Goal: Task Accomplishment & Management: Use online tool/utility

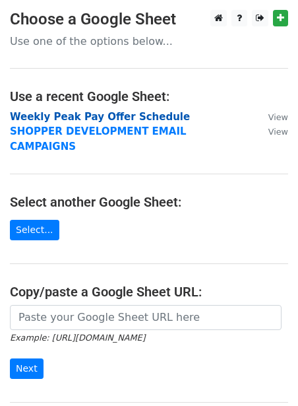
click at [51, 119] on strong "Weekly Peak Pay Offer Schedule" at bounding box center [100, 117] width 180 height 12
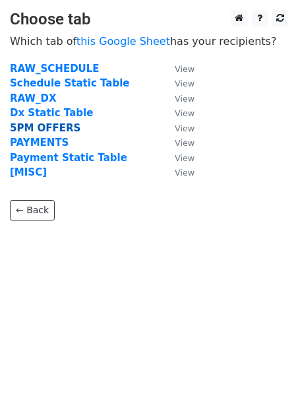
click at [47, 125] on strong "5PM OFFERS" at bounding box center [45, 128] width 71 height 12
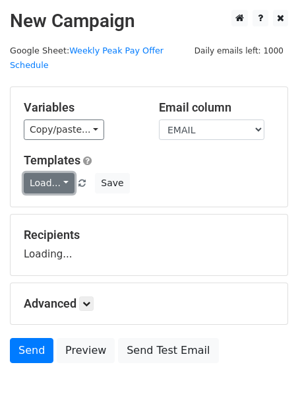
click at [29, 173] on link "Load..." at bounding box center [49, 183] width 51 height 20
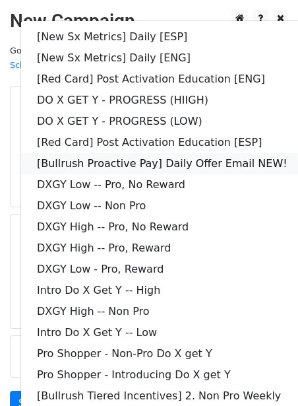
click at [71, 153] on link "[Bullrush Proactive Pay] Daily Offer Email NEW!" at bounding box center [190, 163] width 338 height 21
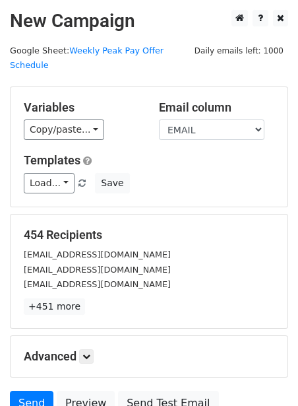
scroll to position [107, 0]
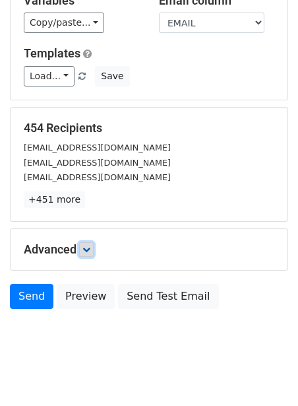
click at [88, 245] on icon at bounding box center [86, 249] width 8 height 8
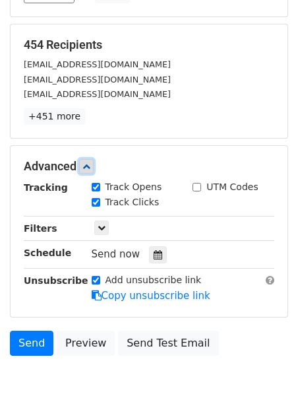
scroll to position [235, 0]
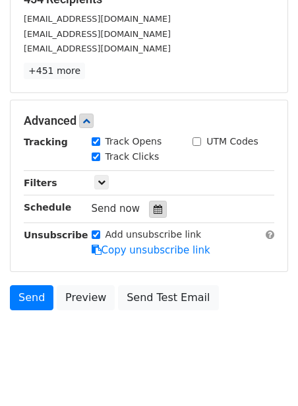
click at [154, 201] on div at bounding box center [158, 209] width 18 height 17
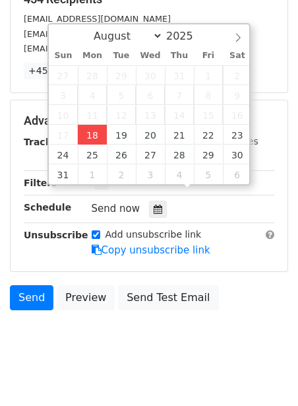
type input "2025-08-18 12:00"
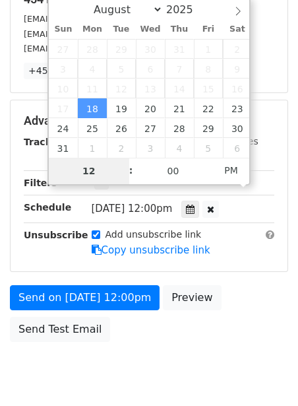
scroll to position [214, 0]
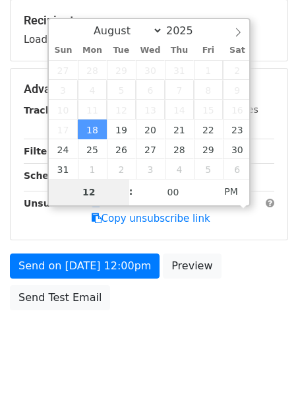
type input "2"
type input "2025-08-18 14:00"
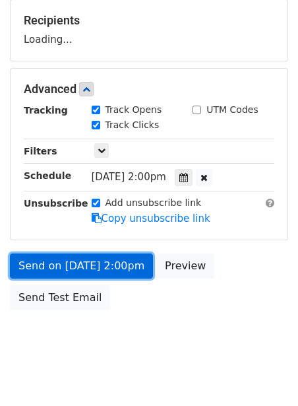
click at [88, 253] on link "Send on Aug 18 at 2:00pm" at bounding box center [81, 265] width 143 height 25
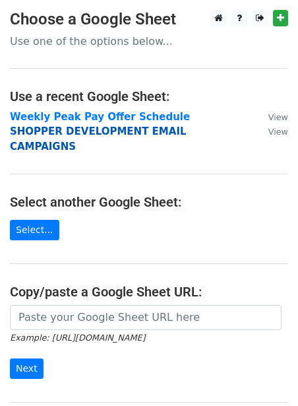
click at [69, 131] on strong "SHOPPER DEVELOPMENT EMAIL CAMPAIGNS" at bounding box center [98, 138] width 177 height 27
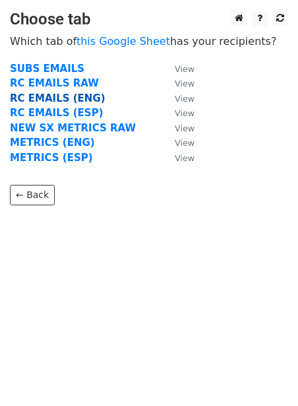
click at [65, 100] on strong "RC EMAILS (ENG)" at bounding box center [58, 98] width 96 height 12
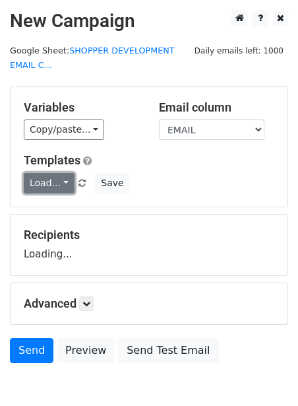
click at [46, 188] on link "Load..." at bounding box center [49, 183] width 51 height 20
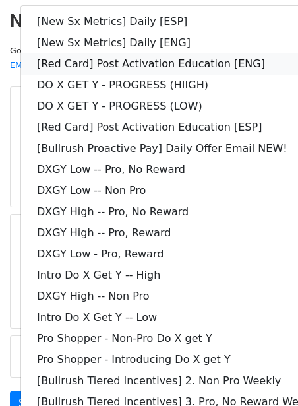
click at [78, 65] on link "[Red Card] Post Activation Education [ENG]" at bounding box center [190, 63] width 338 height 21
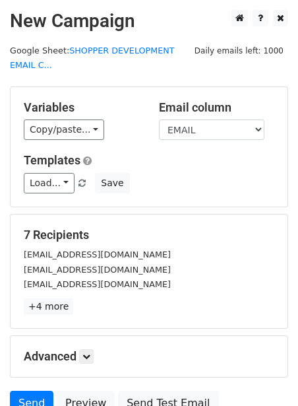
scroll to position [121, 0]
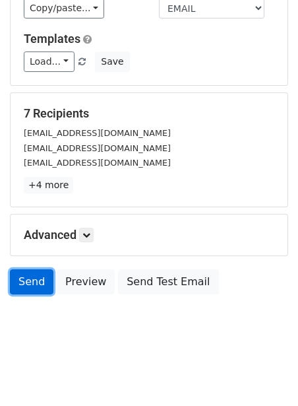
click at [38, 286] on link "Send" at bounding box center [32, 281] width 44 height 25
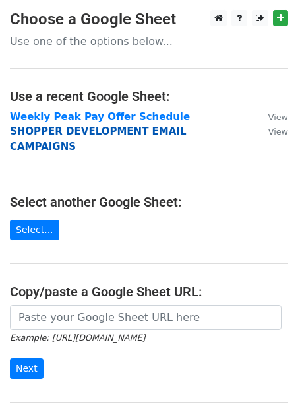
click at [46, 133] on strong "SHOPPER DEVELOPMENT EMAIL CAMPAIGNS" at bounding box center [98, 138] width 177 height 27
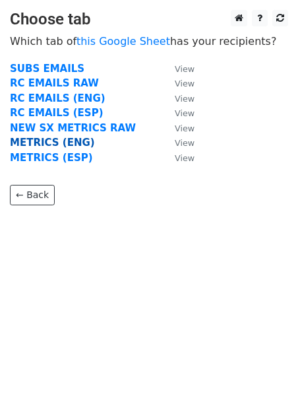
click at [44, 145] on strong "METRICS (ENG)" at bounding box center [52, 143] width 85 height 12
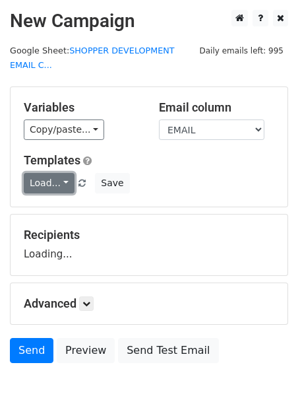
click at [39, 181] on link "Load..." at bounding box center [49, 183] width 51 height 20
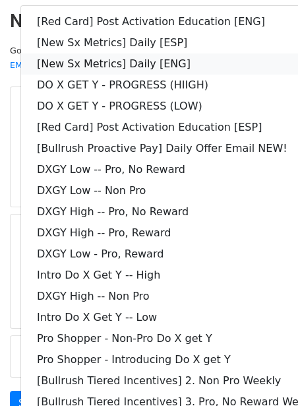
click at [94, 59] on link "[New Sx Metrics] Daily [ENG]" at bounding box center [190, 63] width 338 height 21
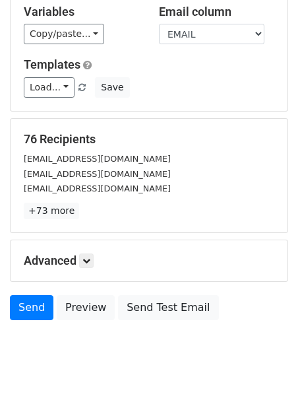
scroll to position [121, 0]
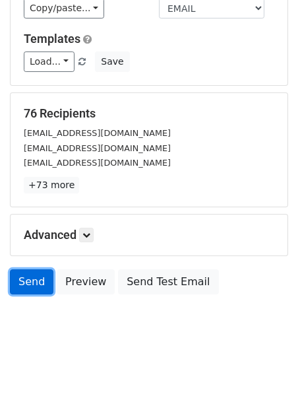
click at [39, 279] on link "Send" at bounding box center [32, 281] width 44 height 25
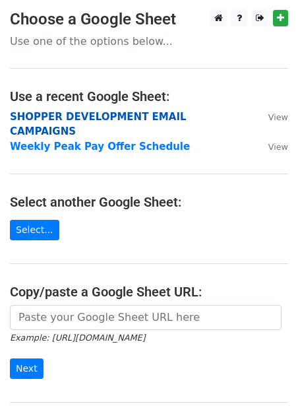
click at [87, 117] on strong "SHOPPER DEVELOPMENT EMAIL CAMPAIGNS" at bounding box center [98, 124] width 177 height 27
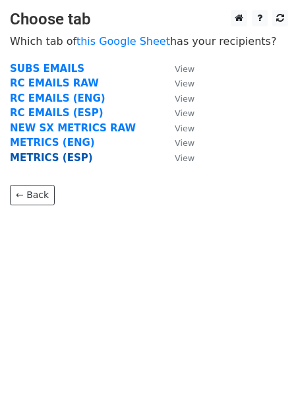
click at [49, 158] on strong "METRICS (ESP)" at bounding box center [51, 158] width 83 height 12
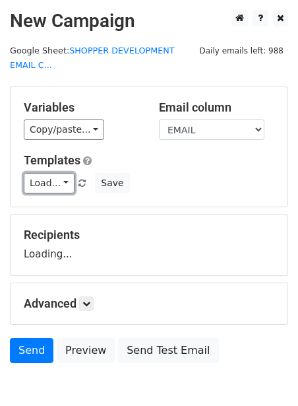
click at [33, 179] on link "Load..." at bounding box center [49, 183] width 51 height 20
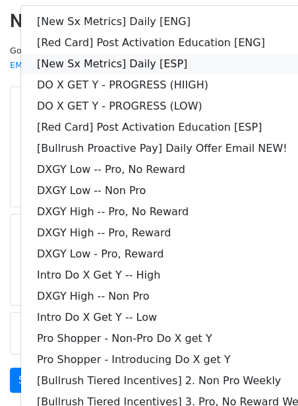
click at [113, 57] on link "[New Sx Metrics] Daily [ESP]" at bounding box center [190, 63] width 338 height 21
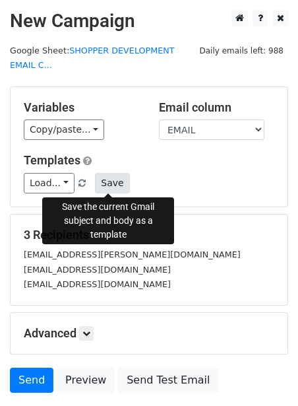
scroll to position [98, 0]
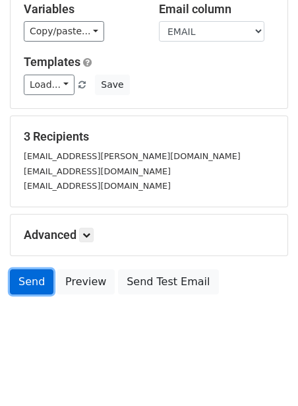
click at [28, 274] on link "Send" at bounding box center [32, 281] width 44 height 25
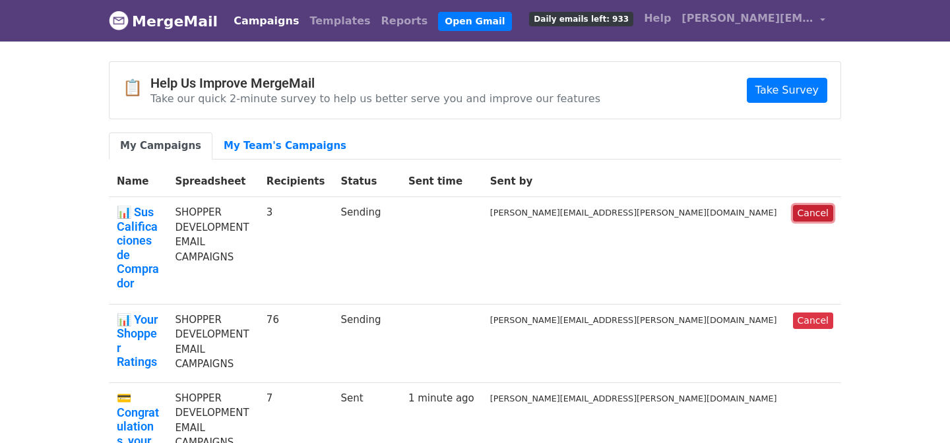
click at [822, 211] on link "Cancel" at bounding box center [813, 213] width 40 height 16
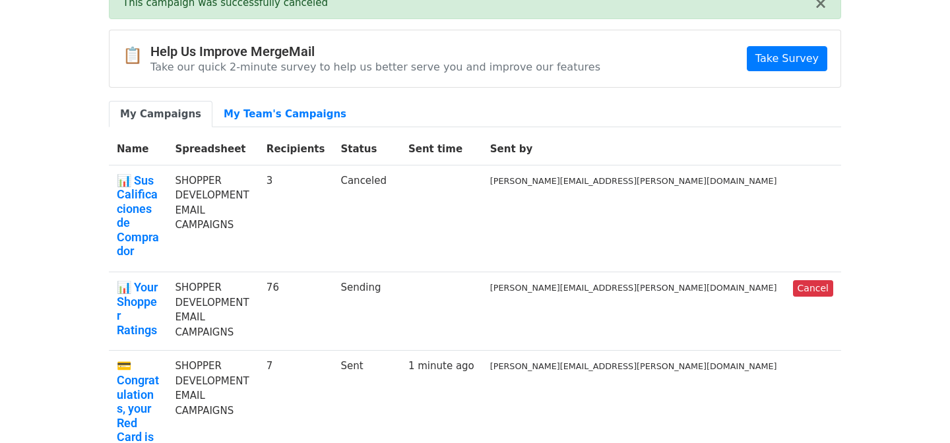
scroll to position [77, 0]
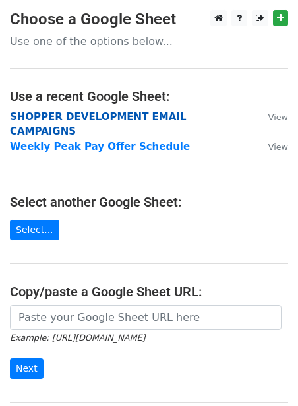
click at [69, 116] on strong "SHOPPER DEVELOPMENT EMAIL CAMPAIGNS" at bounding box center [98, 124] width 177 height 27
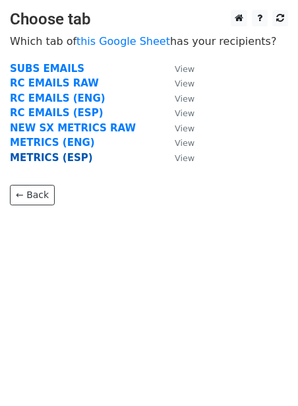
click at [47, 158] on strong "METRICS (ESP)" at bounding box center [51, 158] width 83 height 12
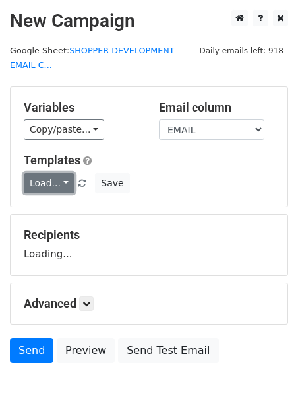
click at [46, 183] on link "Load..." at bounding box center [49, 183] width 51 height 20
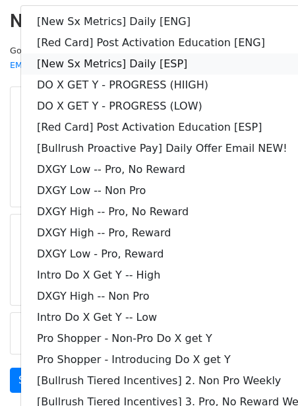
click at [125, 67] on link "[New Sx Metrics] Daily [ESP]" at bounding box center [190, 63] width 338 height 21
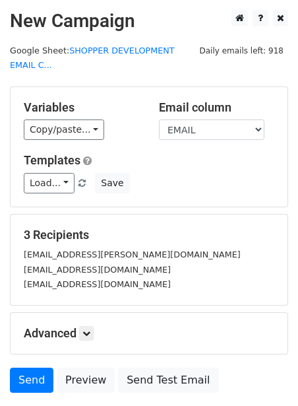
scroll to position [98, 0]
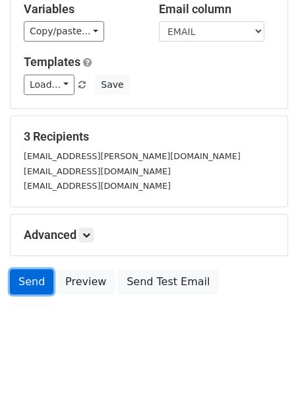
click at [27, 273] on link "Send" at bounding box center [32, 281] width 44 height 25
